Goal: Check status

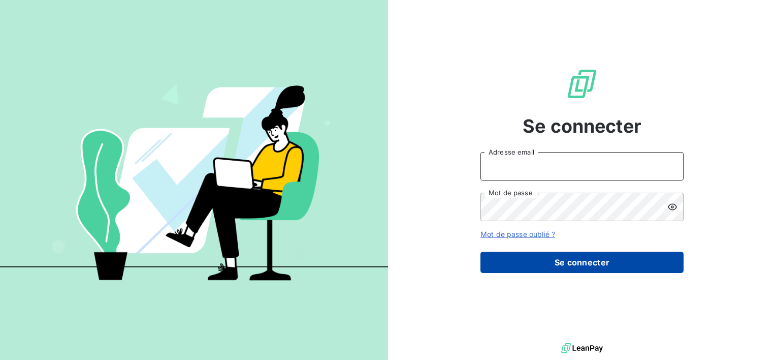
type input "[EMAIL_ADDRESS][DOMAIN_NAME]"
click at [596, 267] on button "Se connecter" at bounding box center [582, 261] width 203 height 21
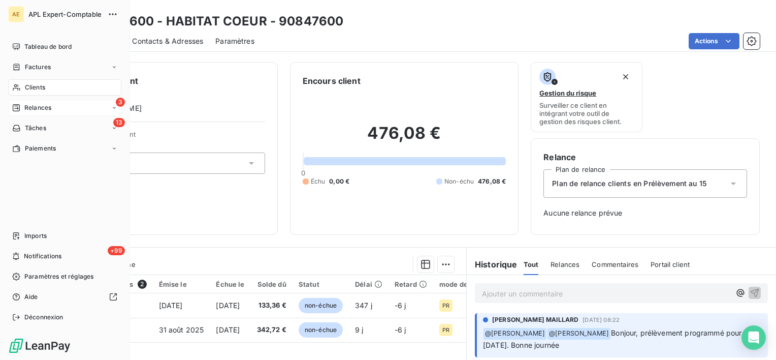
click at [20, 109] on icon at bounding box center [16, 108] width 8 height 8
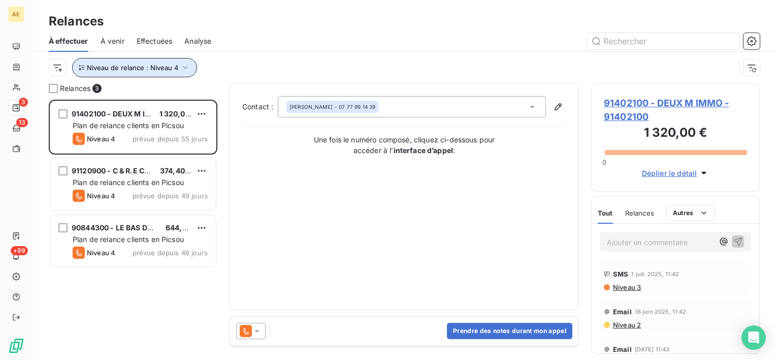
click at [173, 69] on span "Niveau de relance : Niveau 4" at bounding box center [132, 67] width 91 height 8
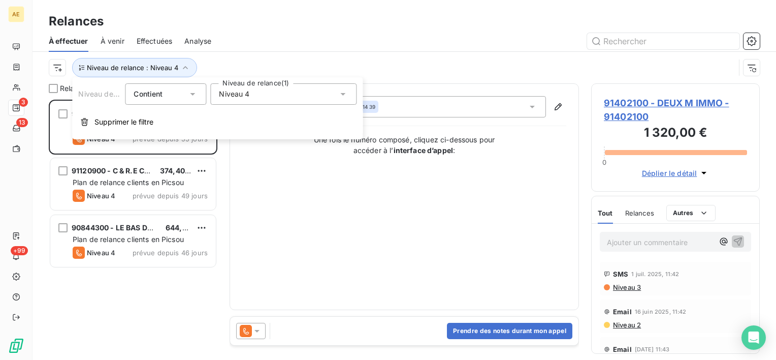
click at [269, 51] on div "À effectuer À venir Effectuées Analyse" at bounding box center [405, 40] width 744 height 21
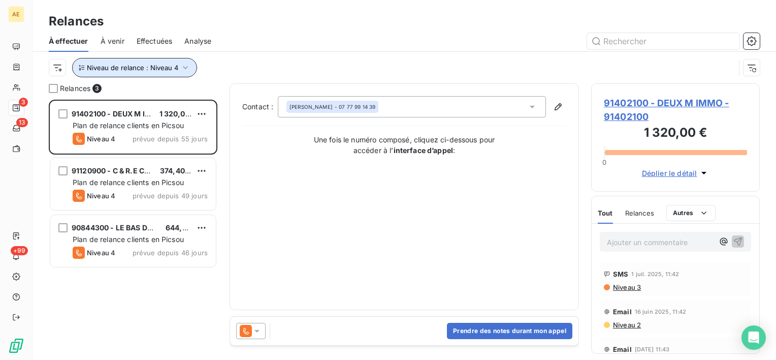
click at [163, 69] on span "Niveau de relance : Niveau 4" at bounding box center [132, 67] width 91 height 8
click at [377, 71] on div "Niveau de relance : Niveau 4" at bounding box center [392, 67] width 686 height 19
click at [647, 104] on span "91402100 - DEUX M IMMO - 91402100" at bounding box center [675, 109] width 143 height 27
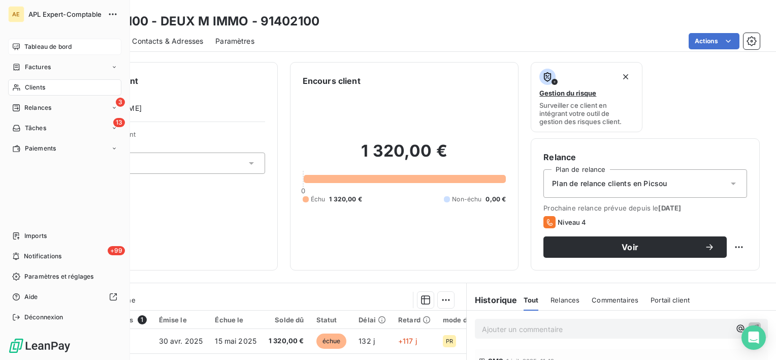
click at [22, 43] on div "Tableau de bord" at bounding box center [64, 47] width 113 height 16
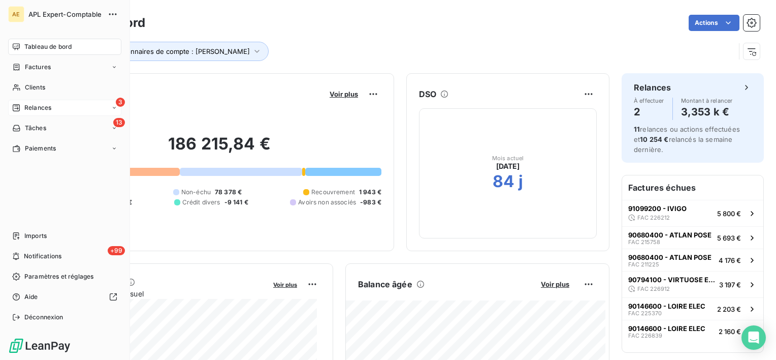
click at [47, 104] on span "Relances" at bounding box center [37, 107] width 27 height 9
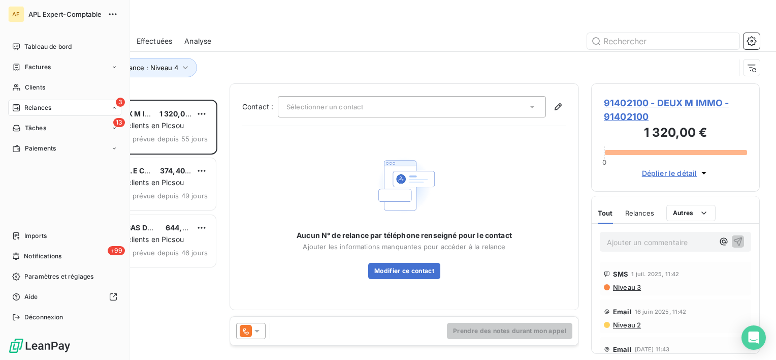
scroll to position [252, 161]
